Goal: Information Seeking & Learning: Learn about a topic

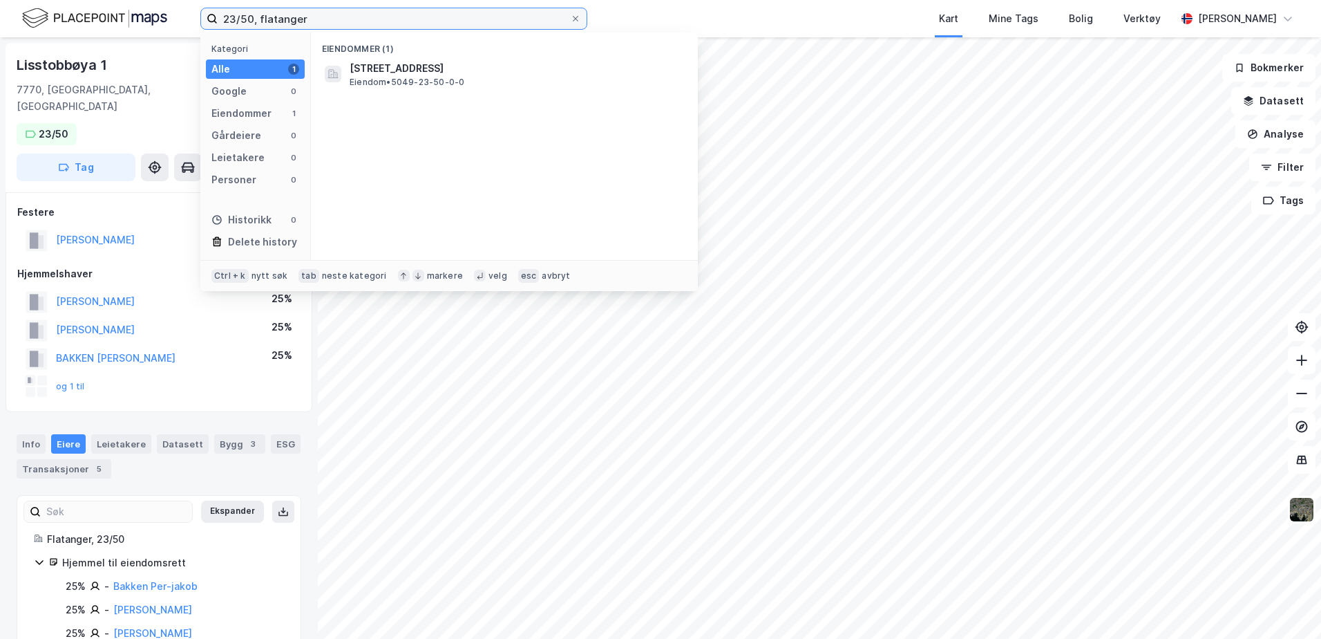
drag, startPoint x: 252, startPoint y: 15, endPoint x: 216, endPoint y: 17, distance: 36.0
click at [216, 17] on label "23/50, flatanger" at bounding box center [393, 19] width 387 height 22
click at [460, 14] on input "117/3, marker, flatanger" at bounding box center [394, 18] width 352 height 21
type input "117/3, marker"
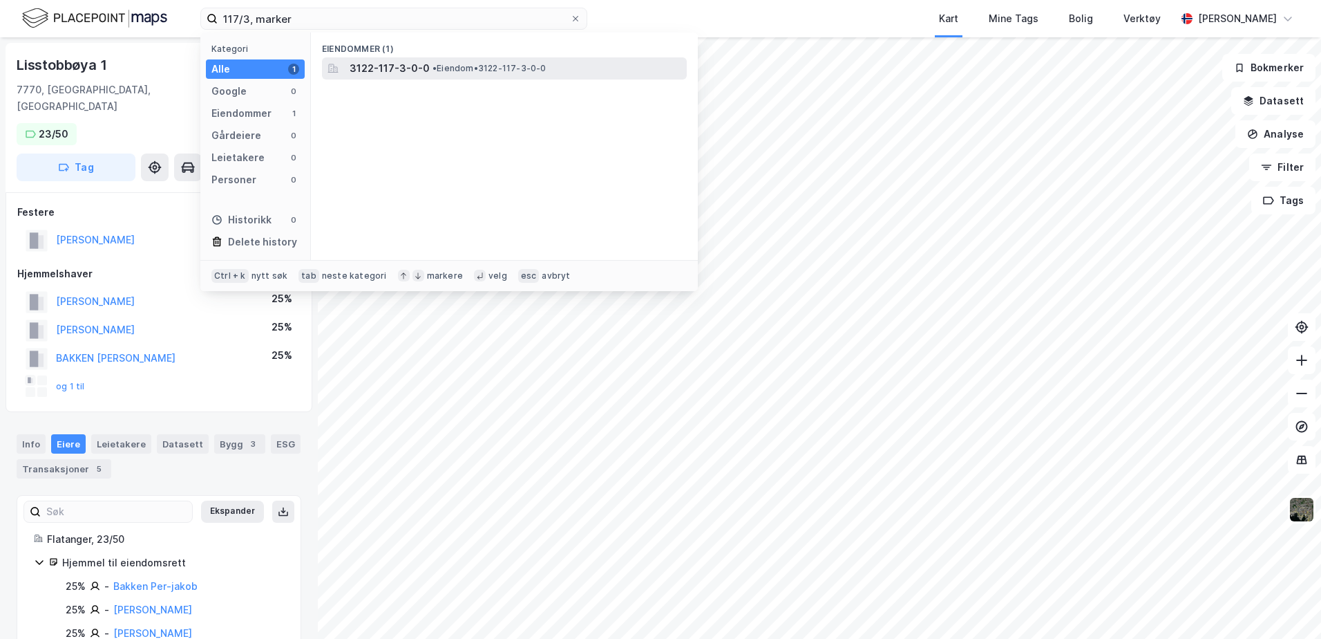
click at [461, 73] on span "• Eiendom • 3122-117-3-0-0" at bounding box center [490, 68] width 114 height 11
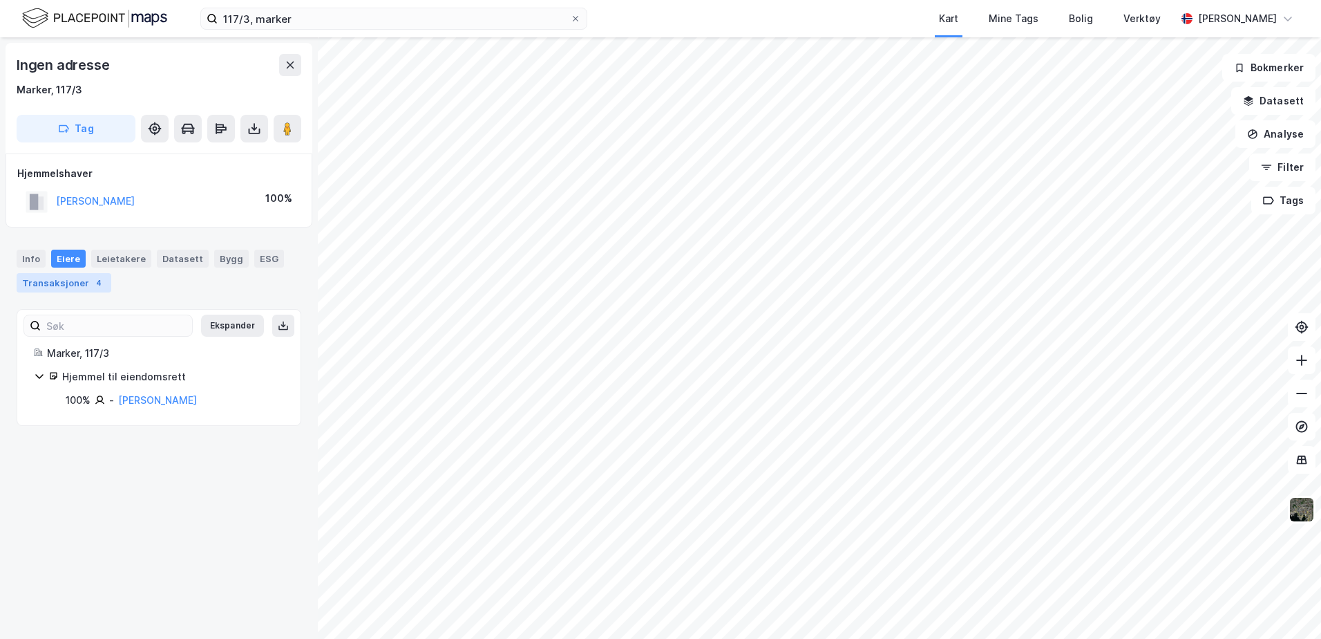
drag, startPoint x: 30, startPoint y: 279, endPoint x: 100, endPoint y: 291, distance: 70.8
click at [30, 279] on div "Transaksjoner 4" at bounding box center [64, 282] width 95 height 19
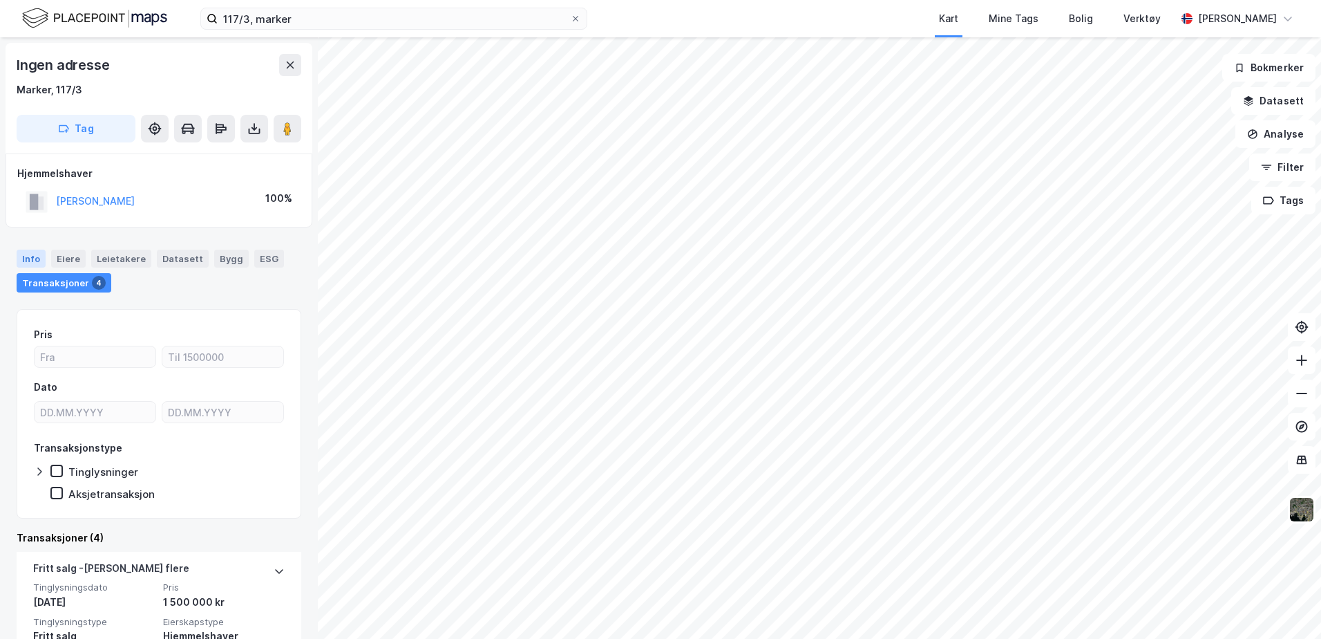
click at [22, 261] on div "Info" at bounding box center [31, 258] width 29 height 18
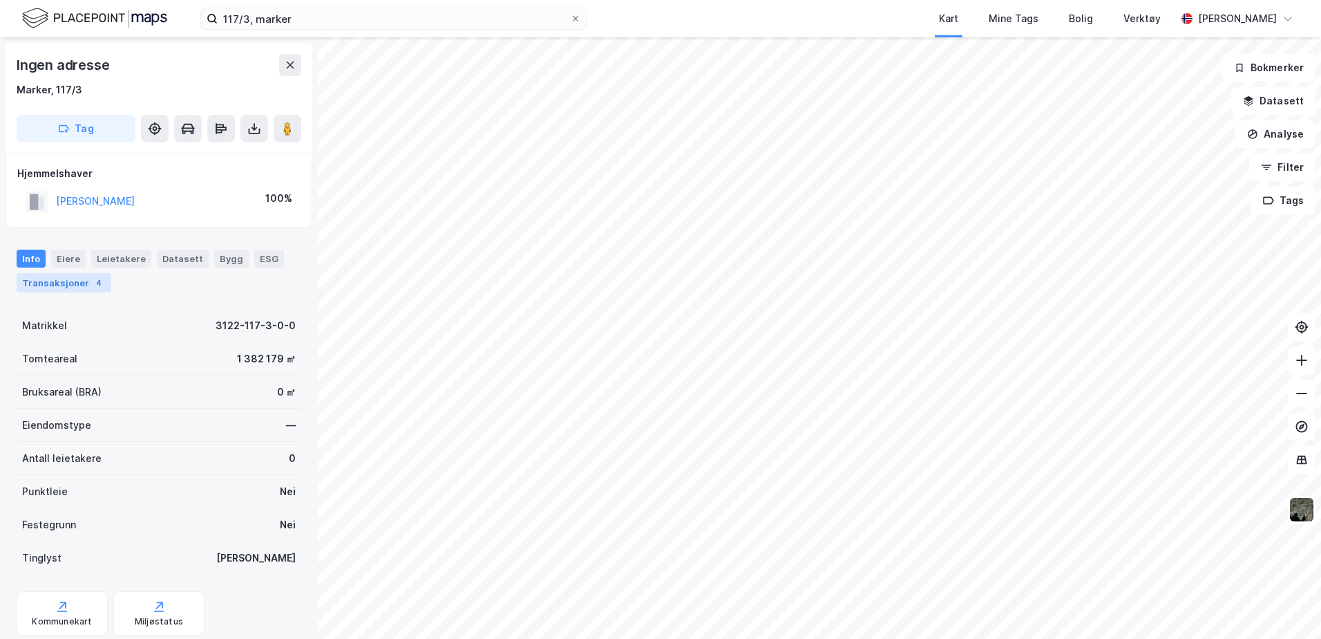
click at [61, 282] on div "Transaksjoner 4" at bounding box center [64, 282] width 95 height 19
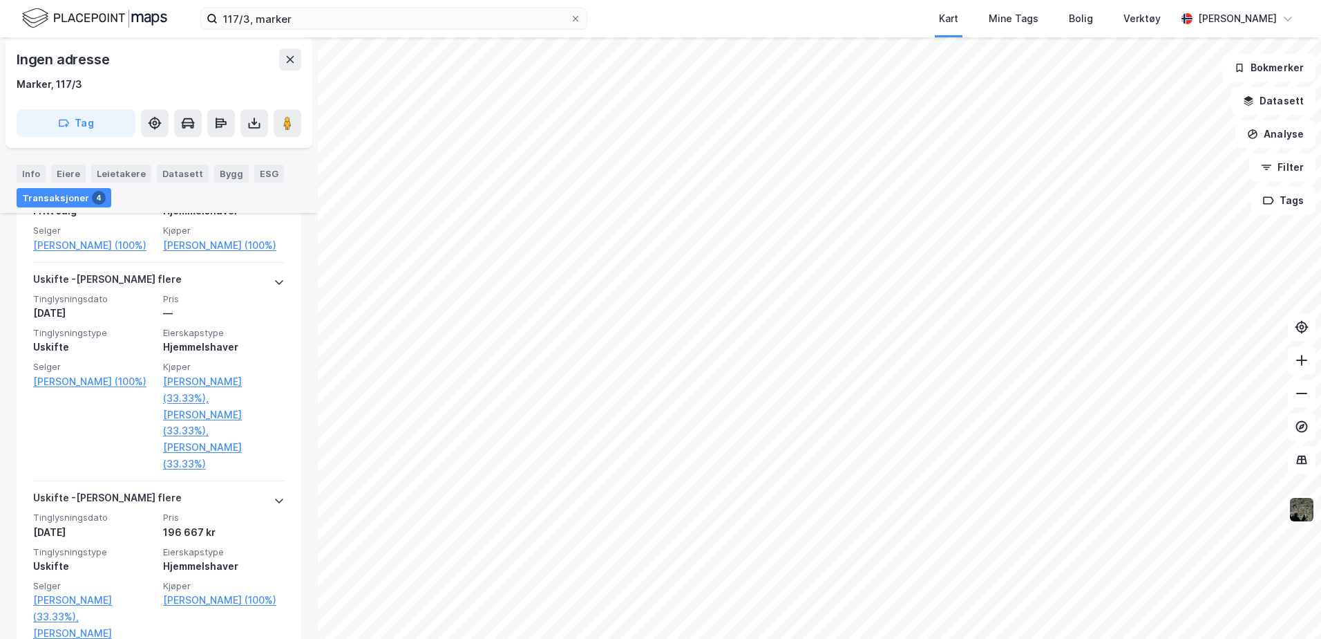
scroll to position [310, 0]
